Goal: Task Accomplishment & Management: Use online tool/utility

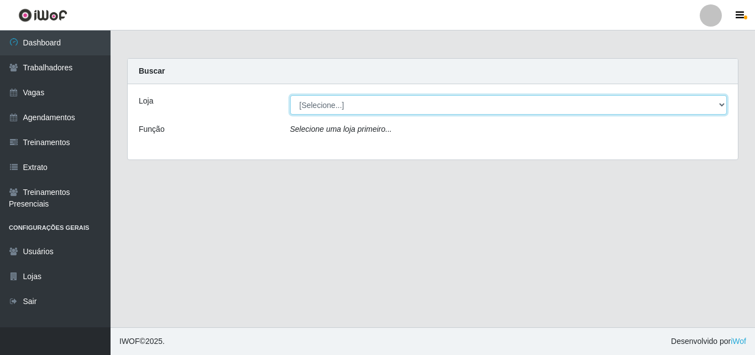
click at [721, 104] on select "[Selecione...] Castelinho Supermercado" at bounding box center [508, 104] width 437 height 19
select select "377"
click at [290, 95] on select "[Selecione...] Castelinho Supermercado" at bounding box center [508, 104] width 437 height 19
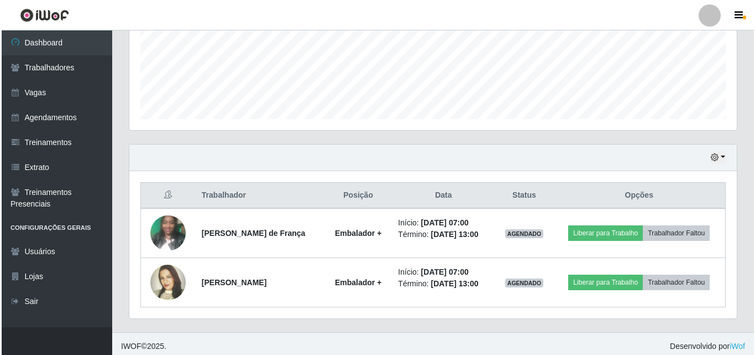
scroll to position [282, 0]
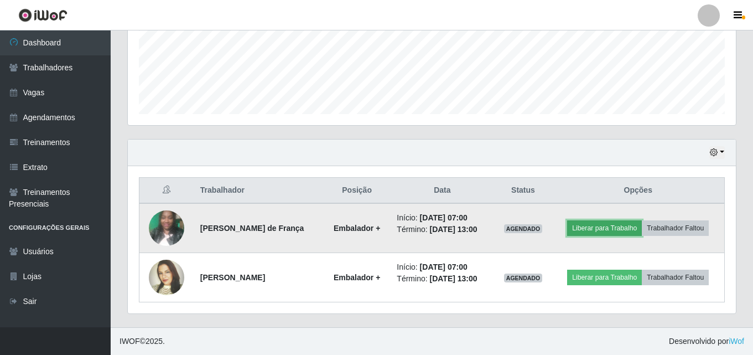
click at [606, 227] on button "Liberar para Trabalho" at bounding box center [604, 227] width 75 height 15
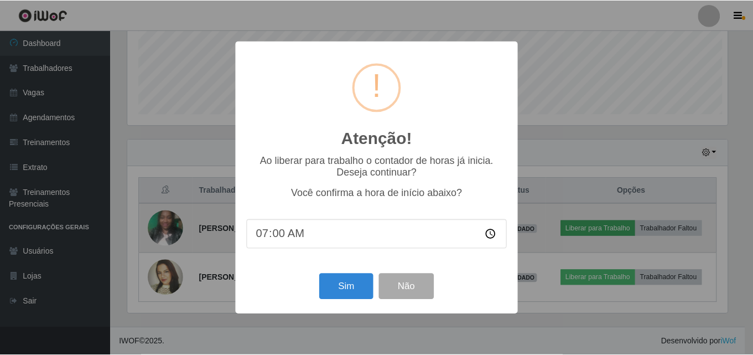
scroll to position [230, 602]
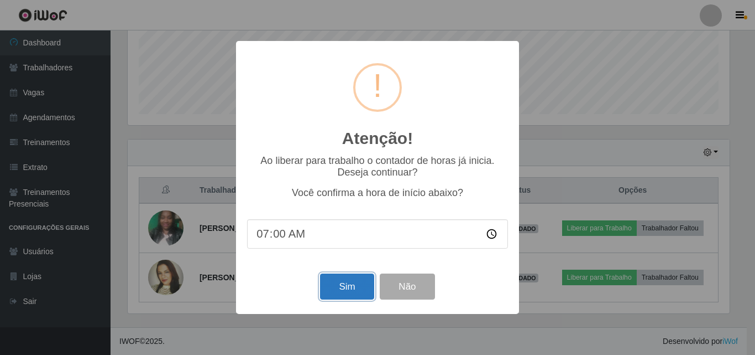
click at [328, 293] on button "Sim" at bounding box center [347, 286] width 54 height 26
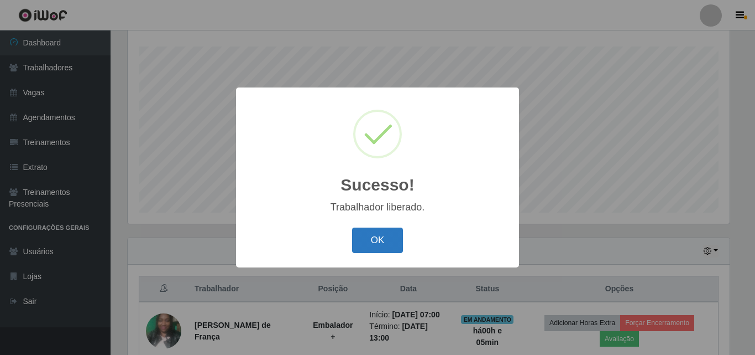
click at [378, 244] on button "OK" at bounding box center [377, 240] width 51 height 26
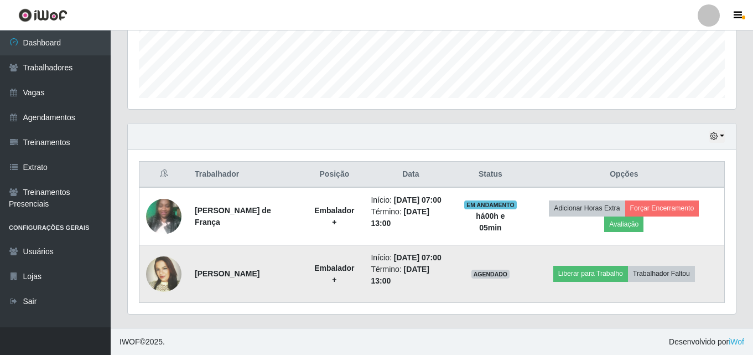
scroll to position [298, 0]
click at [618, 275] on button "Liberar para Trabalho" at bounding box center [590, 272] width 75 height 15
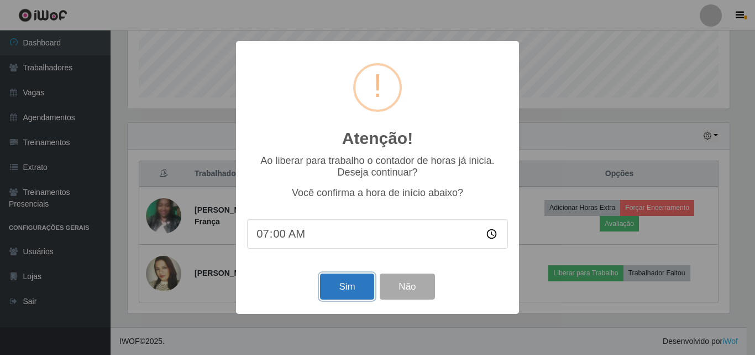
click at [348, 293] on button "Sim" at bounding box center [347, 286] width 54 height 26
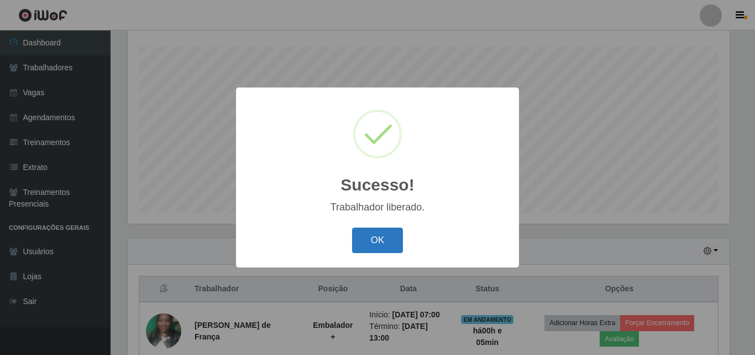
click at [380, 233] on button "OK" at bounding box center [377, 240] width 51 height 26
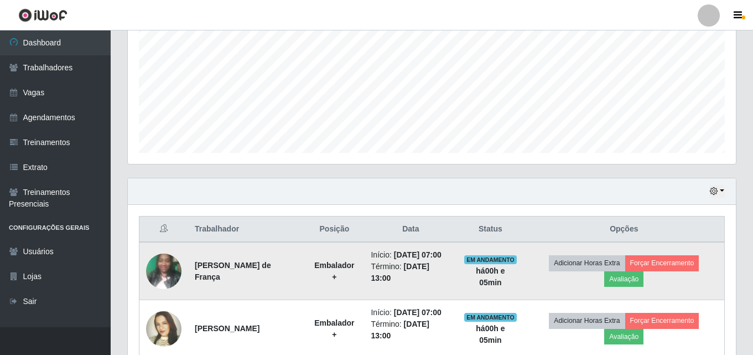
scroll to position [298, 0]
